Goal: Check status: Check status

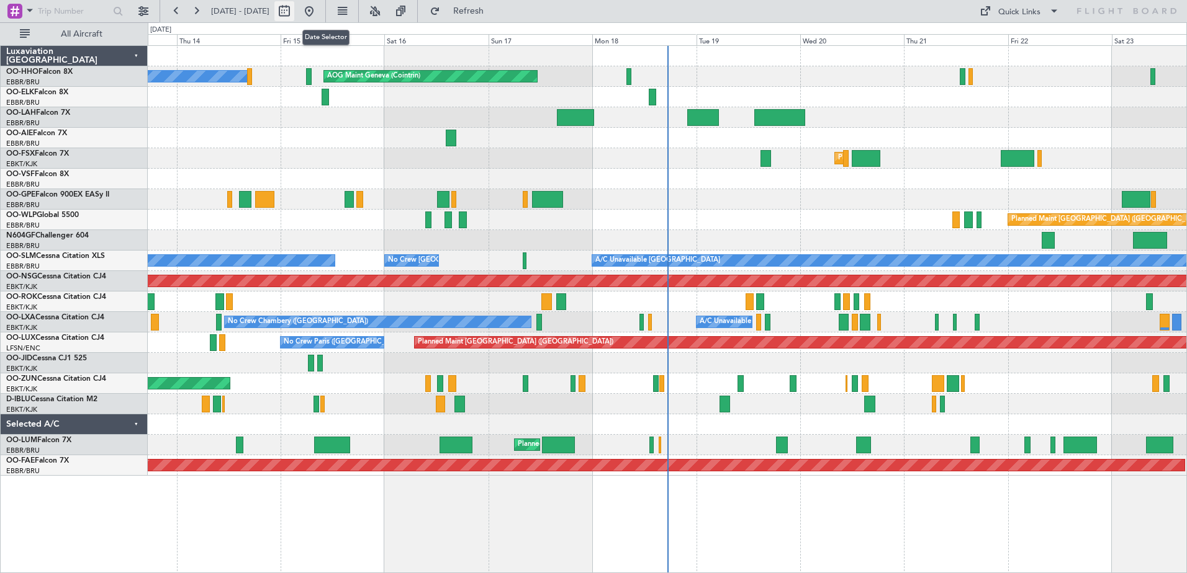
click at [294, 9] on button at bounding box center [284, 11] width 20 height 20
select select "8"
select select "2025"
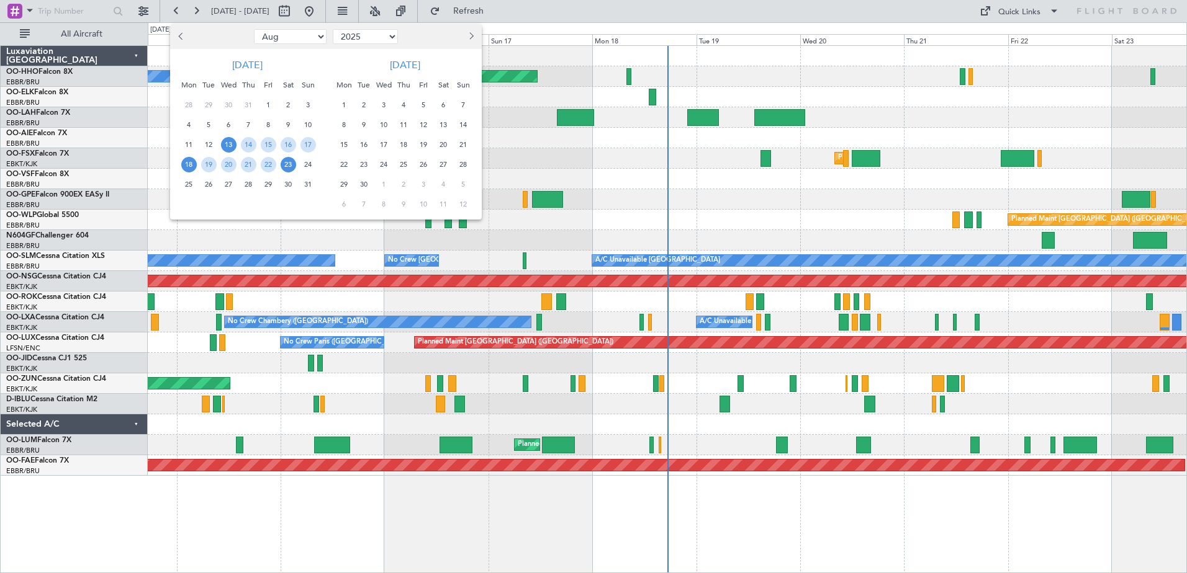
click at [184, 163] on span "18" at bounding box center [189, 165] width 16 height 16
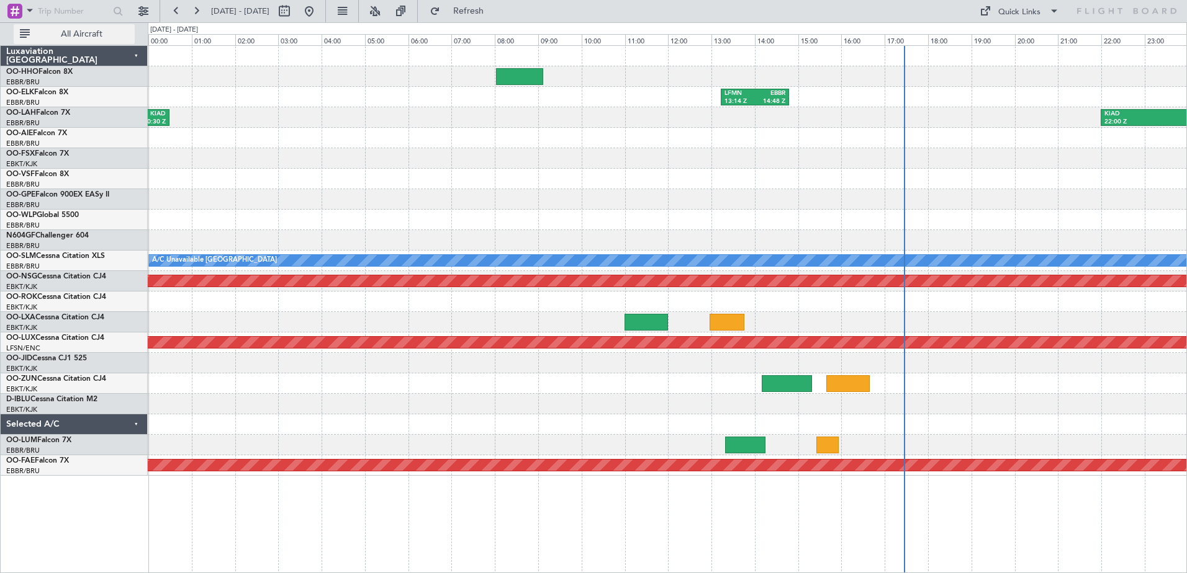
click at [104, 30] on span "All Aircraft" at bounding box center [81, 34] width 99 height 9
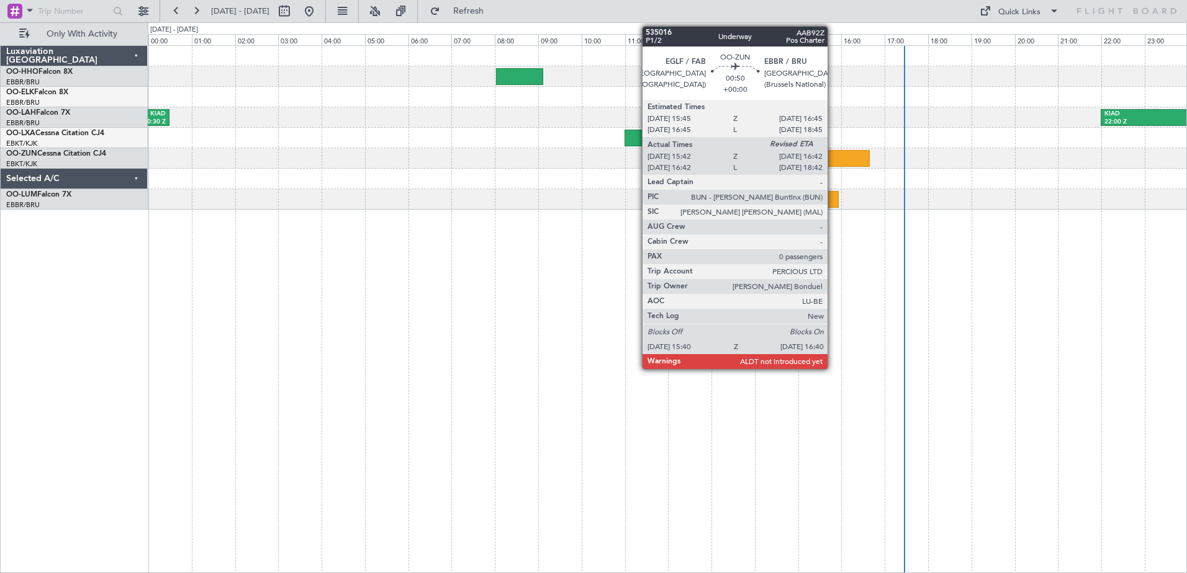
click at [833, 156] on div at bounding box center [847, 158] width 43 height 17
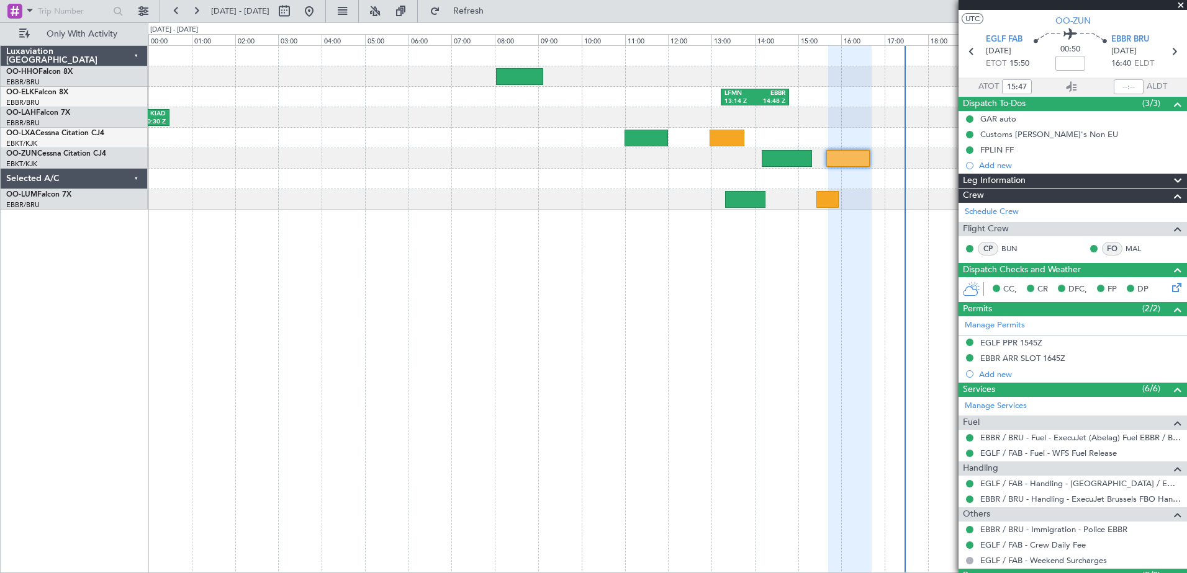
scroll to position [55, 0]
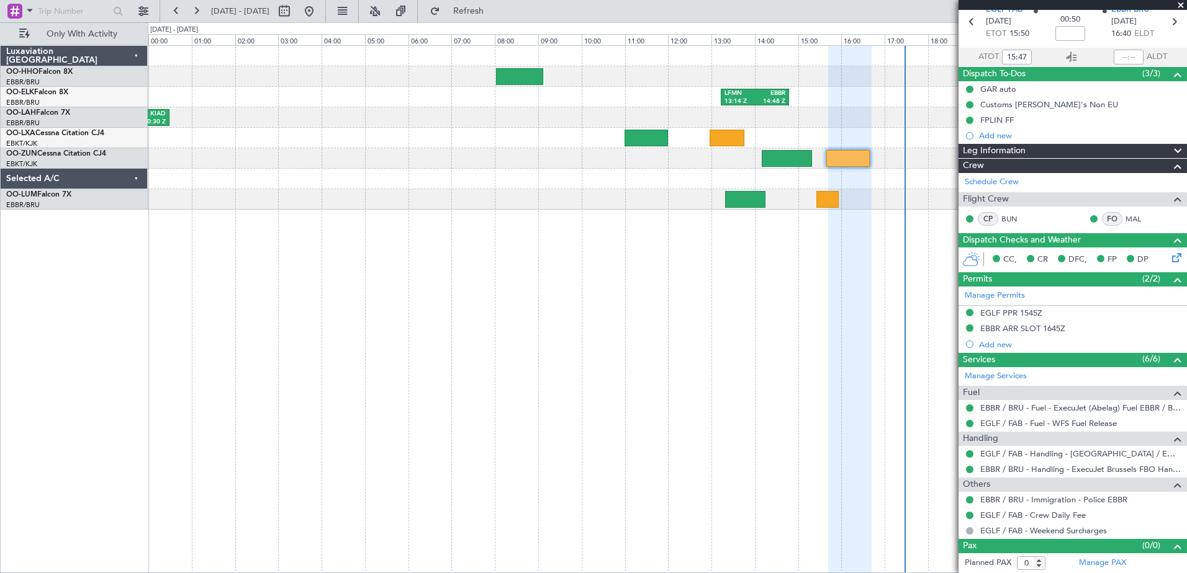
click at [1183, 2] on span at bounding box center [1180, 5] width 12 height 11
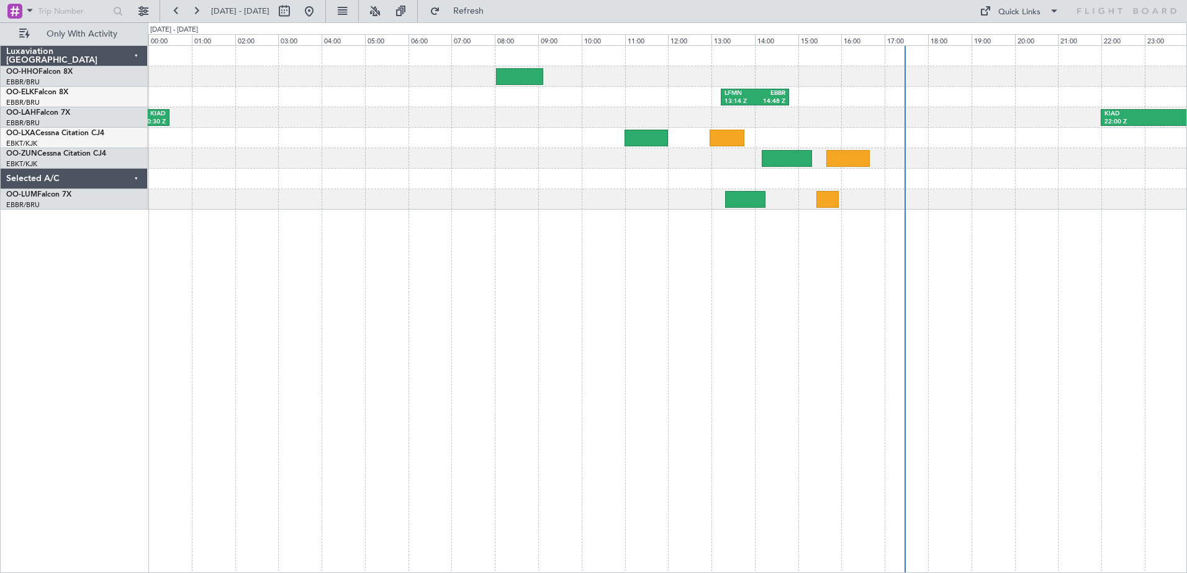
scroll to position [0, 0]
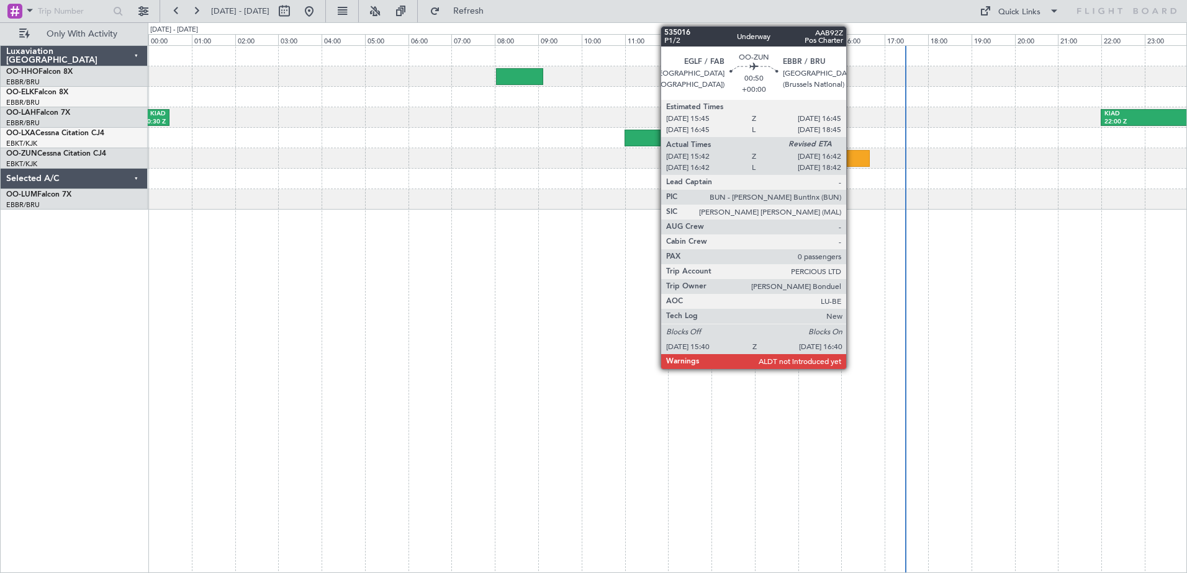
click at [851, 158] on div at bounding box center [847, 158] width 43 height 17
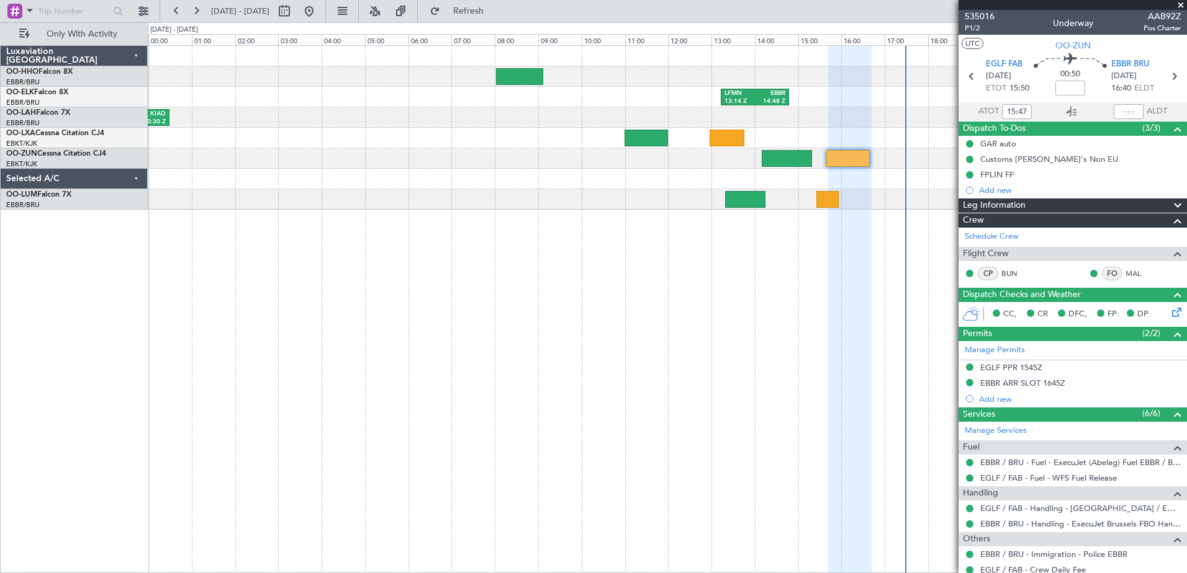
click at [1182, 6] on span at bounding box center [1180, 5] width 12 height 11
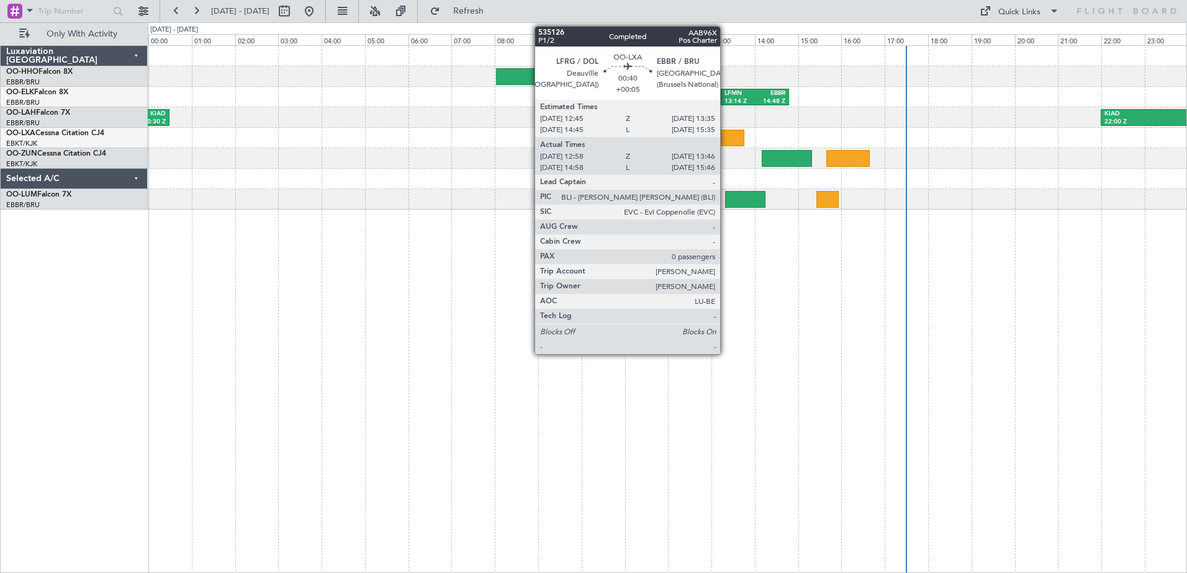
click at [725, 138] on div at bounding box center [726, 138] width 35 height 17
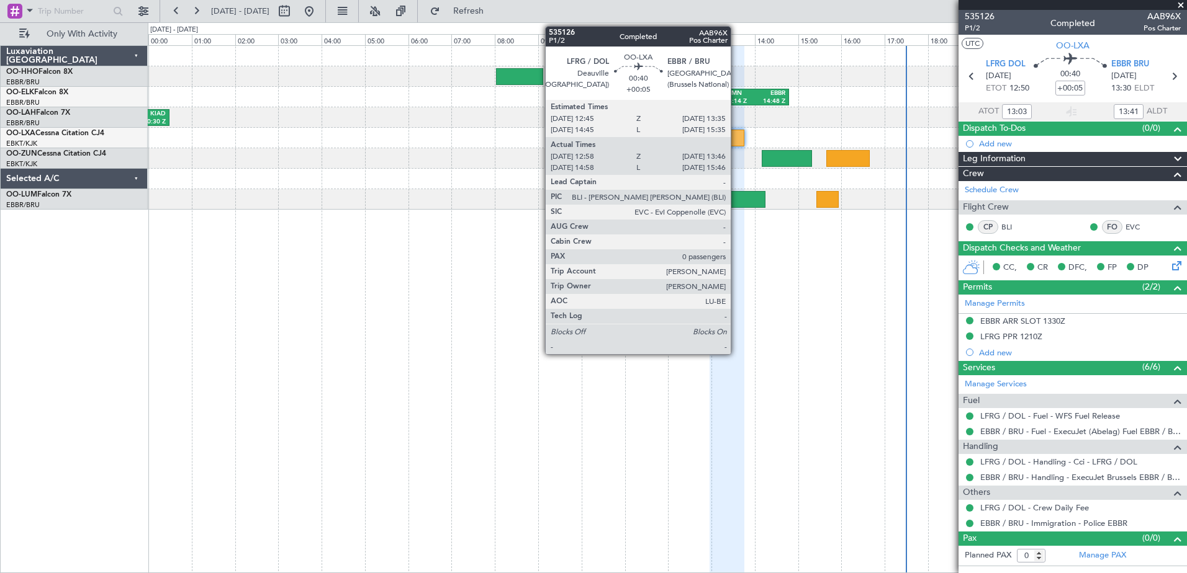
click at [736, 137] on div at bounding box center [726, 138] width 35 height 17
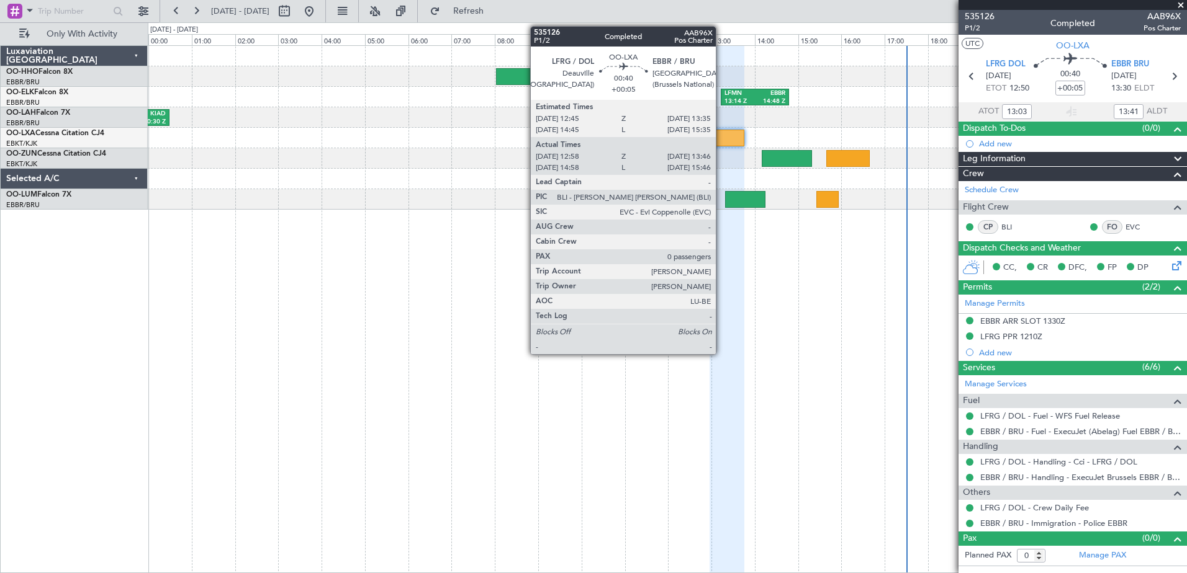
click at [721, 138] on div at bounding box center [726, 138] width 35 height 17
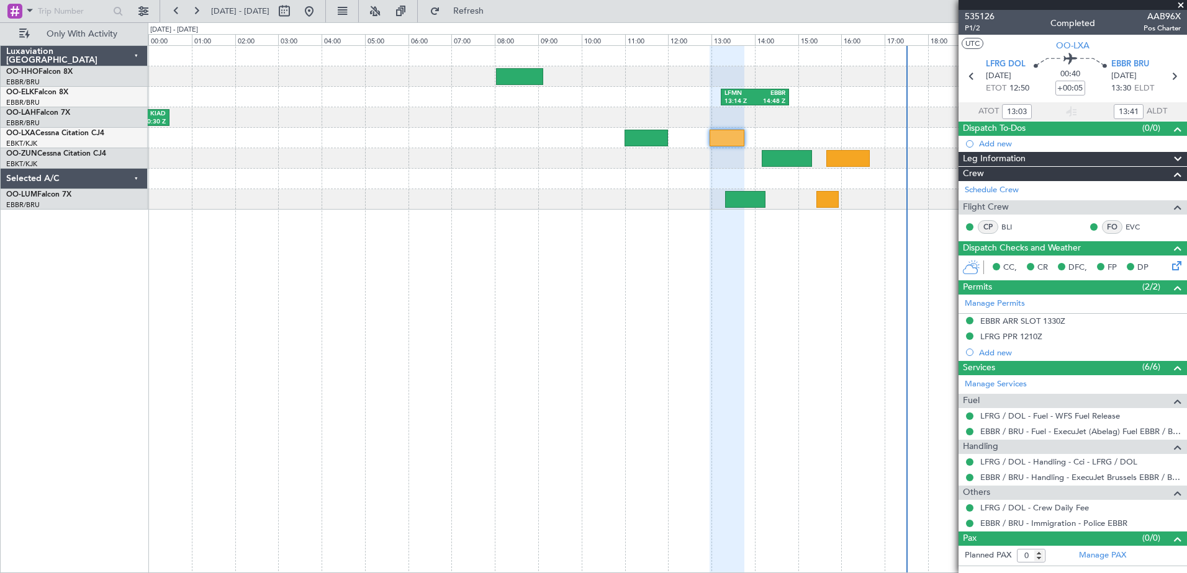
click at [1180, 2] on span at bounding box center [1180, 5] width 12 height 11
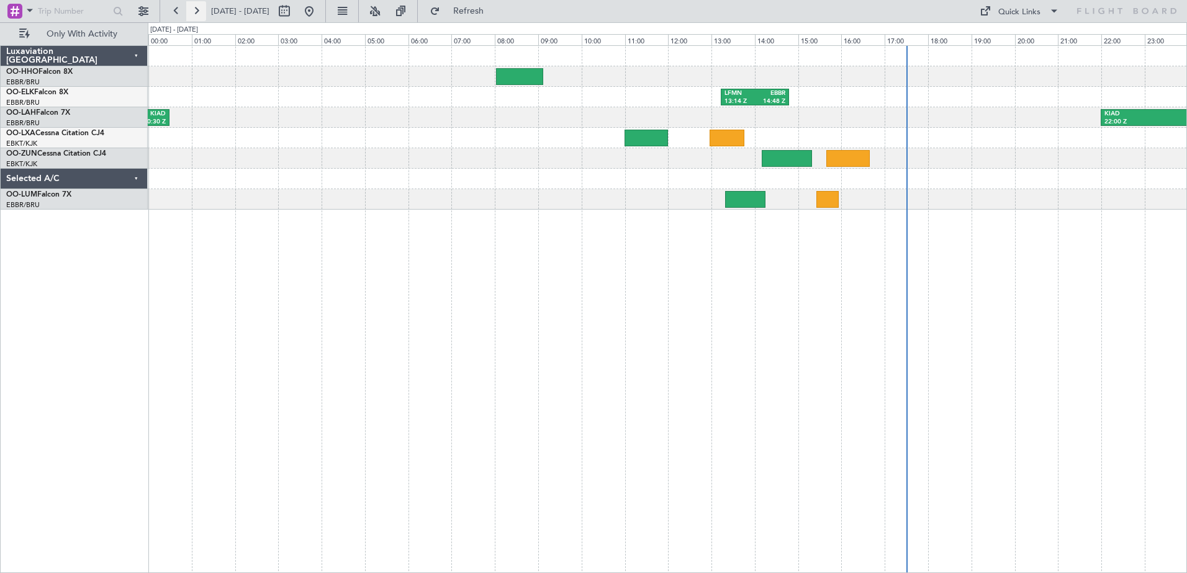
click at [196, 8] on button at bounding box center [196, 11] width 20 height 20
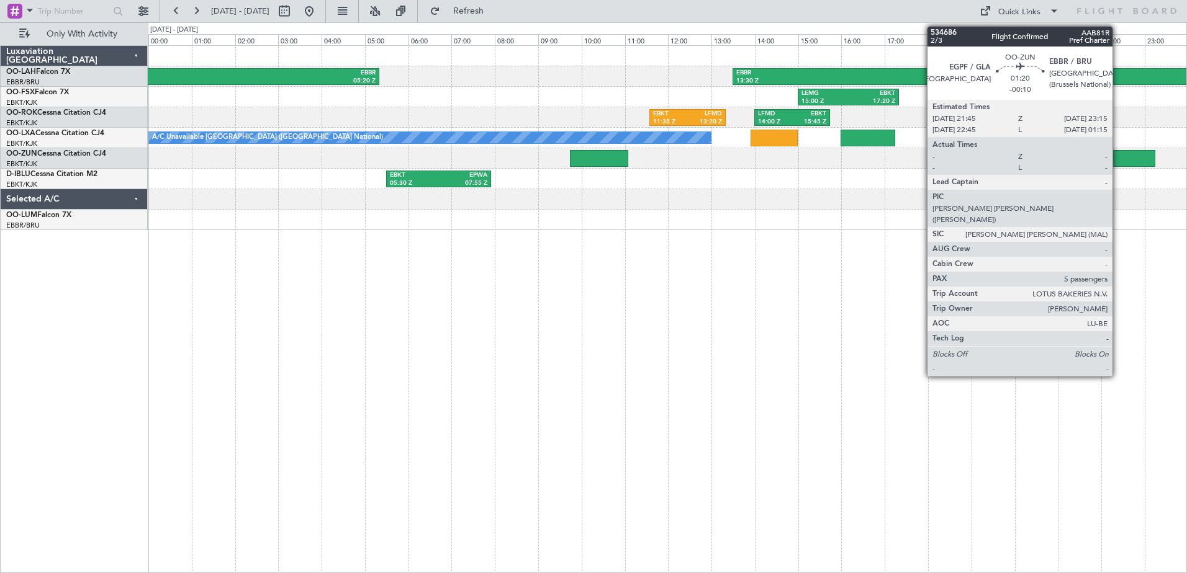
click at [1118, 155] on div at bounding box center [1122, 158] width 65 height 17
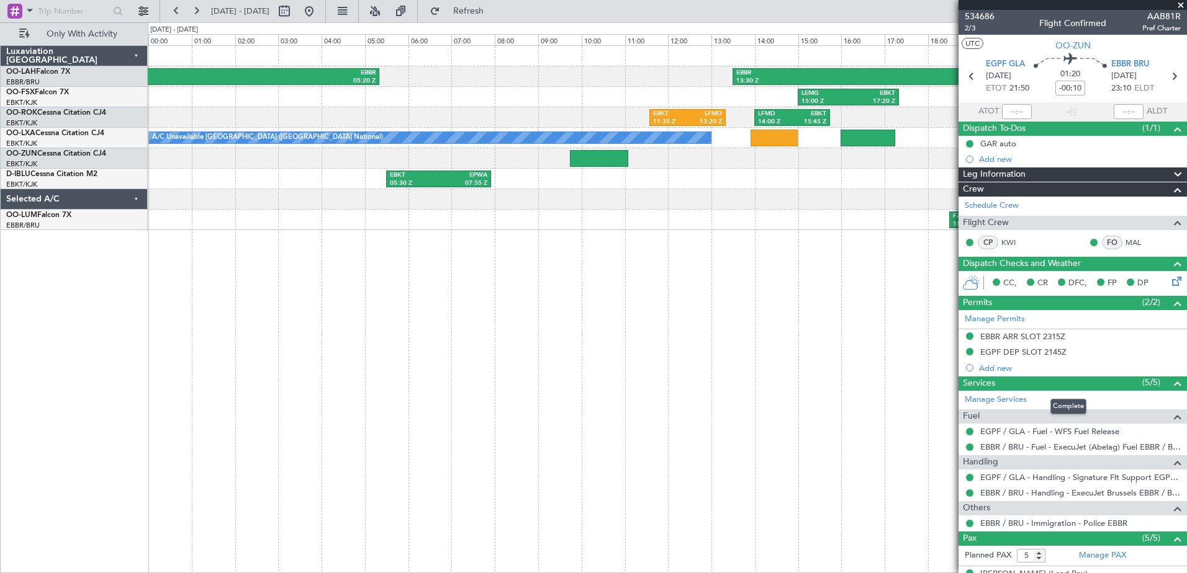
click at [1170, 384] on span at bounding box center [1177, 383] width 15 height 15
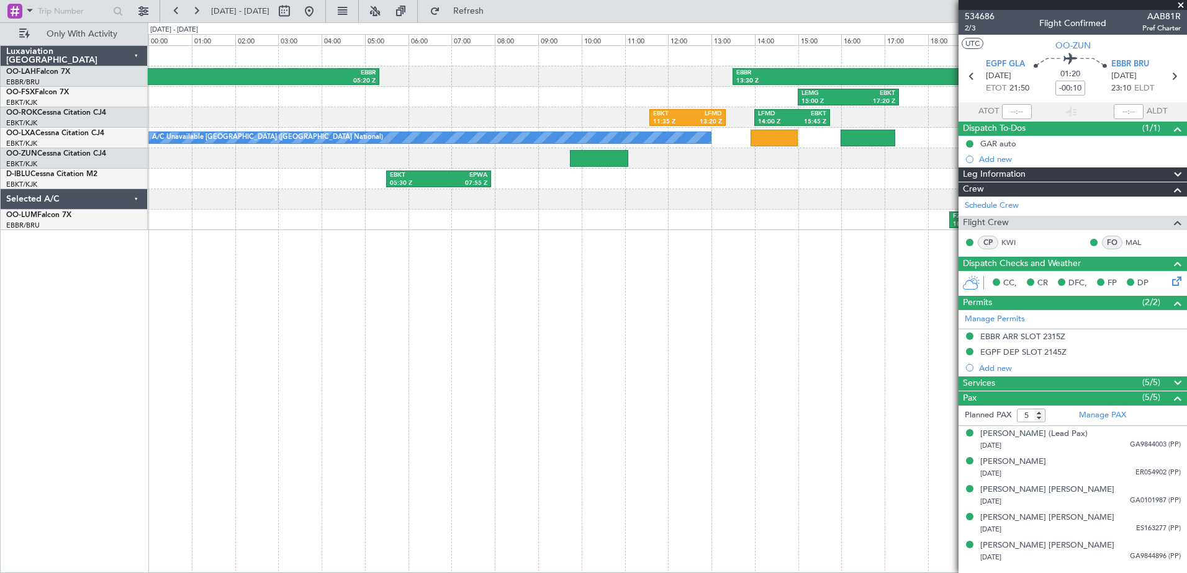
click at [1178, 4] on span at bounding box center [1180, 5] width 12 height 11
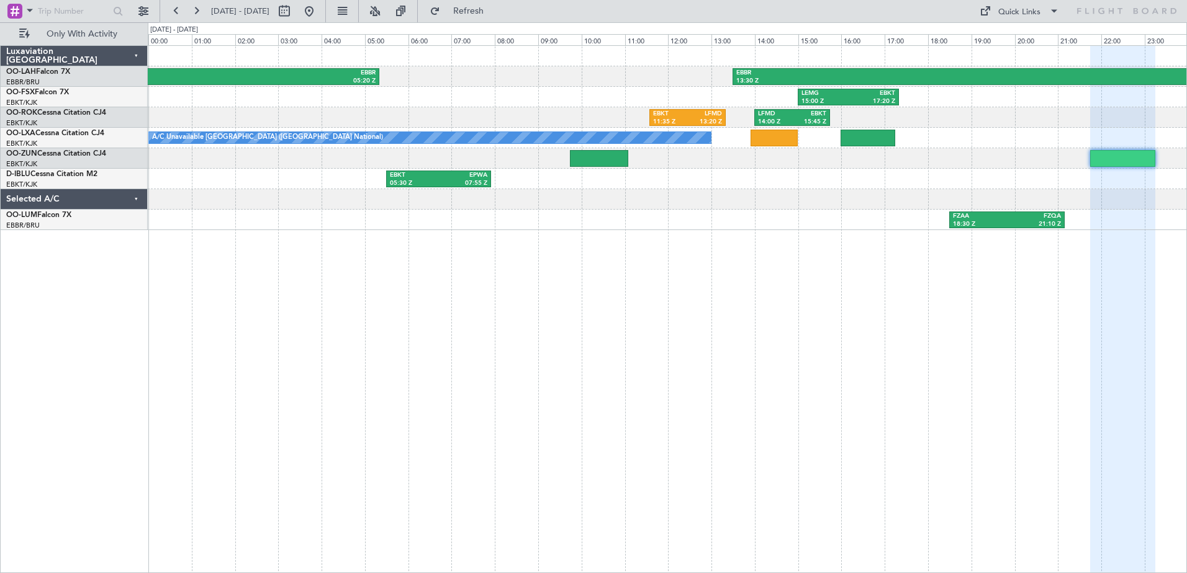
type input "0"
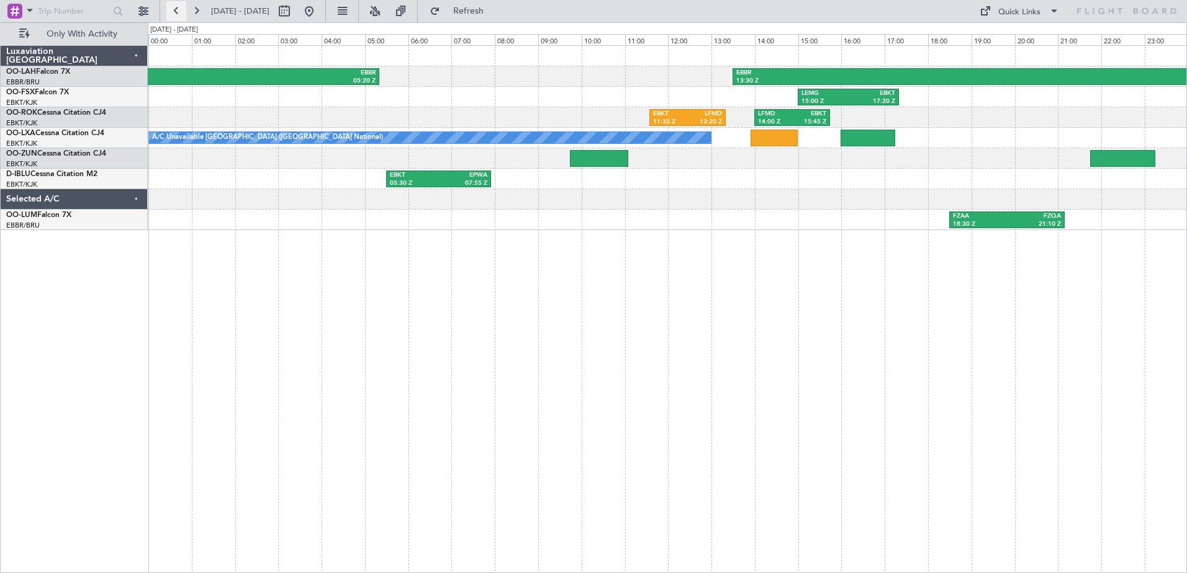
click at [174, 10] on button at bounding box center [176, 11] width 20 height 20
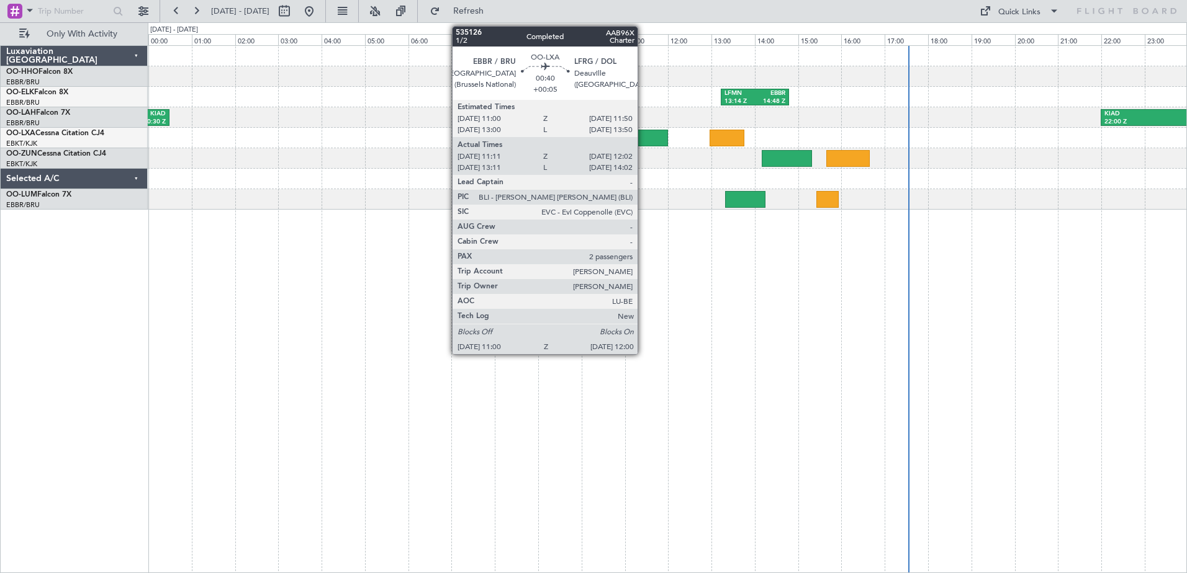
click at [643, 140] on div at bounding box center [645, 138] width 43 height 17
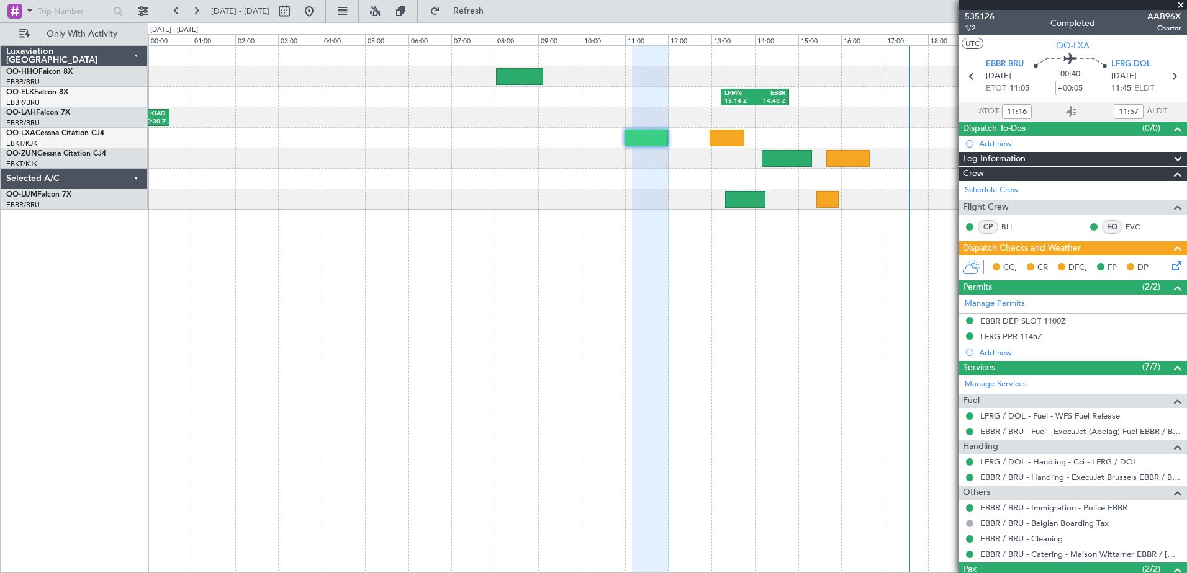
click at [1185, 3] on span at bounding box center [1180, 5] width 12 height 11
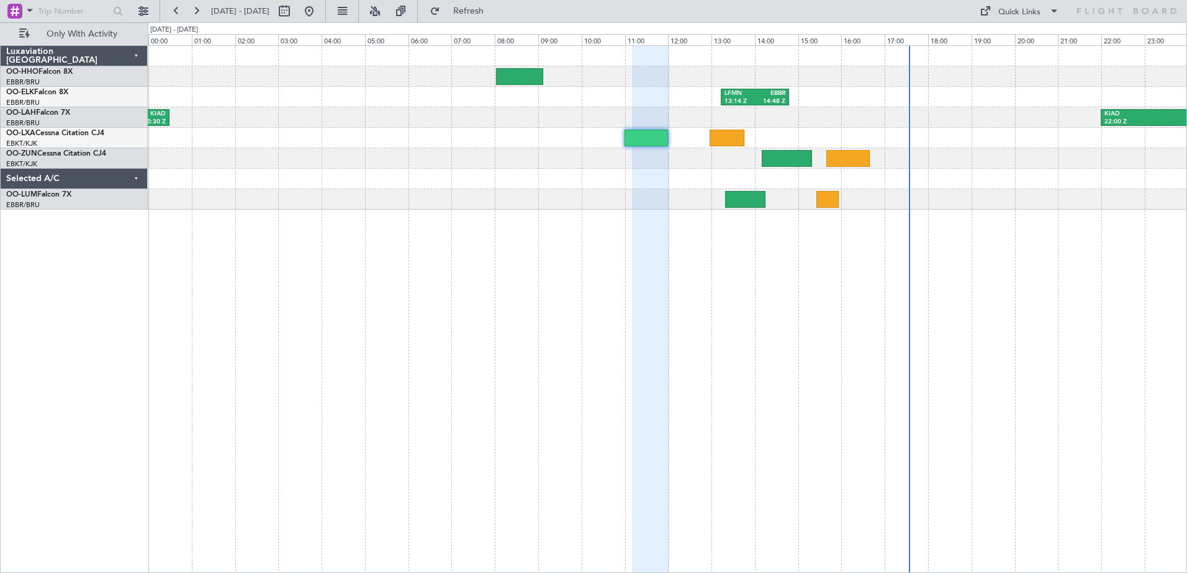
type input "0"
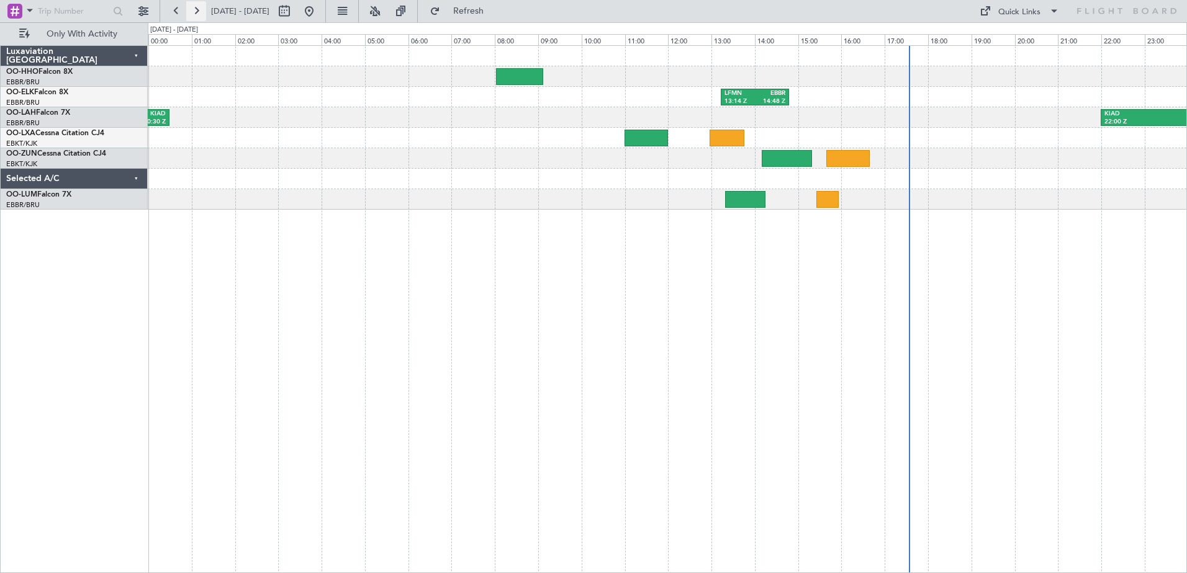
click at [199, 11] on button at bounding box center [196, 11] width 20 height 20
